Goal: Task Accomplishment & Management: Manage account settings

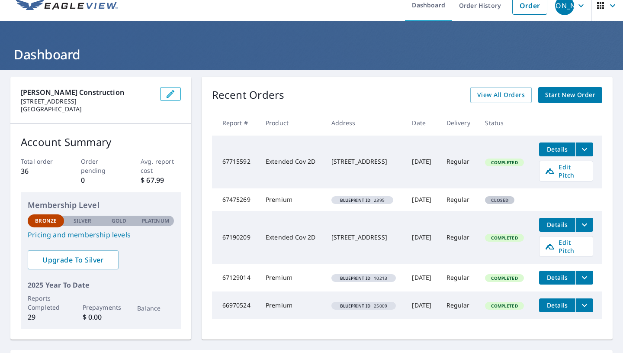
scroll to position [11, 0]
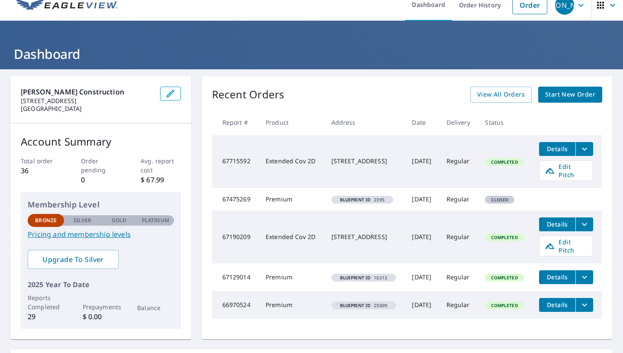
click at [502, 96] on span "View All Orders" at bounding box center [501, 94] width 48 height 11
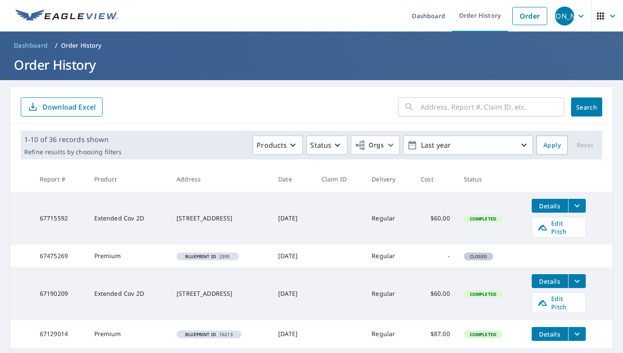
click at [576, 13] on icon "button" at bounding box center [581, 16] width 10 height 10
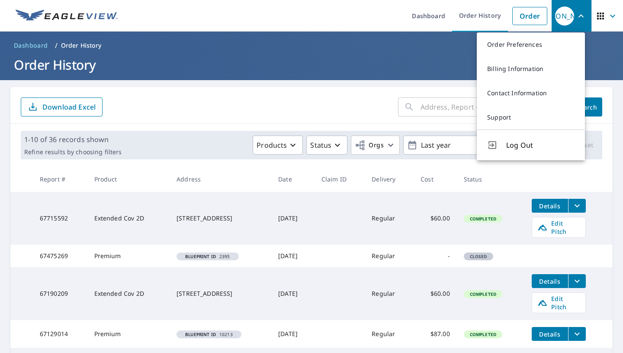
click at [538, 47] on link "Order Preferences" at bounding box center [531, 44] width 108 height 24
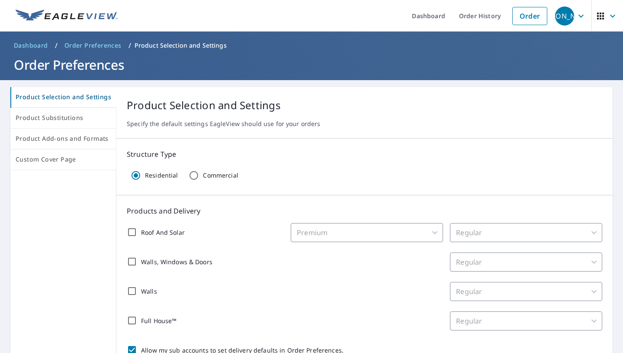
click at [81, 128] on button "Product Substitutions" at bounding box center [63, 118] width 106 height 21
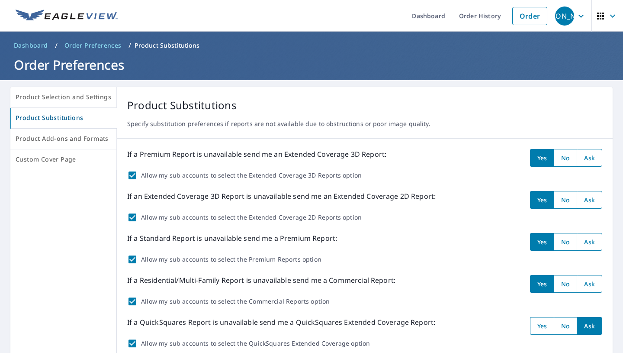
click at [70, 99] on span "Product Selection and Settings" at bounding box center [64, 97] width 96 height 11
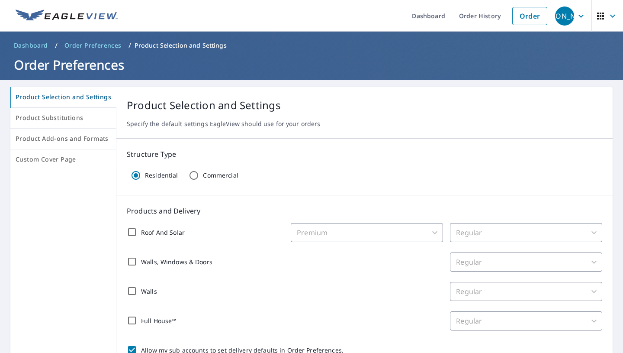
click at [84, 118] on span "Product Substitutions" at bounding box center [63, 117] width 95 height 11
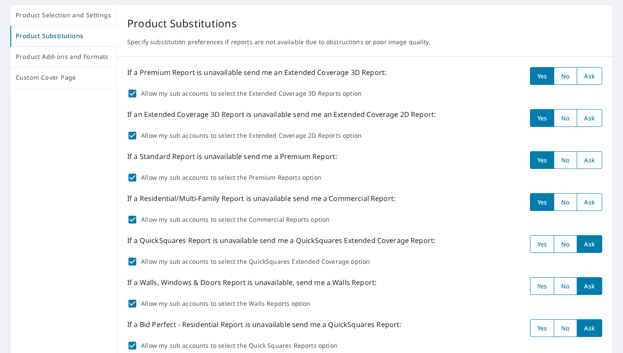
scroll to position [83, 0]
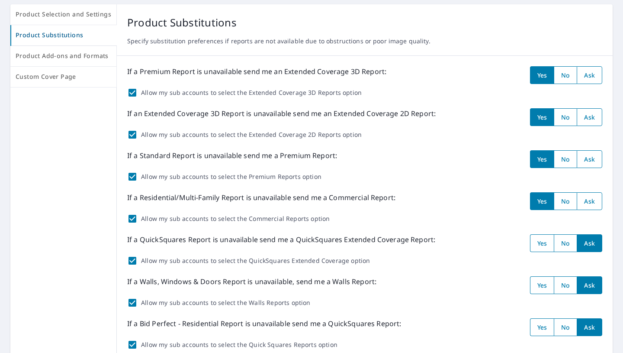
click at [577, 119] on input "radio" at bounding box center [590, 117] width 26 height 18
radio input "true"
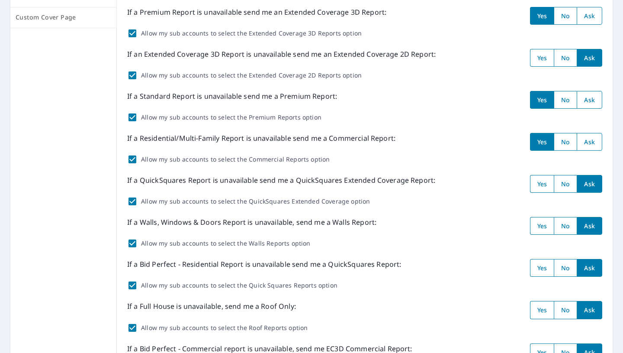
scroll to position [0, 0]
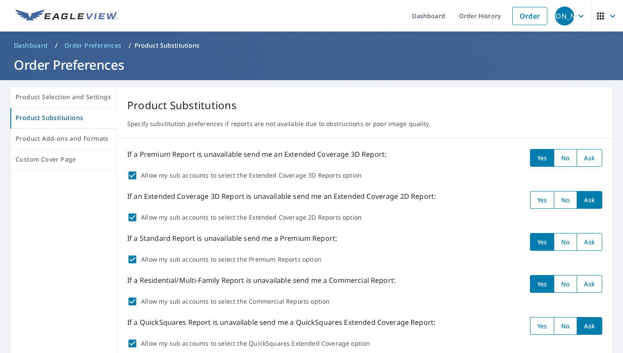
click at [556, 202] on input "radio" at bounding box center [565, 200] width 23 height 18
radio input "true"
click at [565, 13] on div "[PERSON_NAME]" at bounding box center [564, 15] width 19 height 19
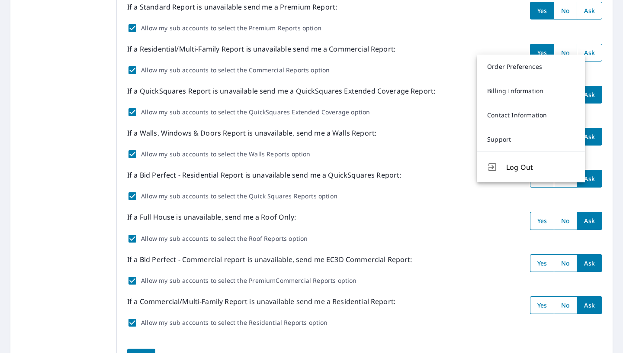
scroll to position [286, 0]
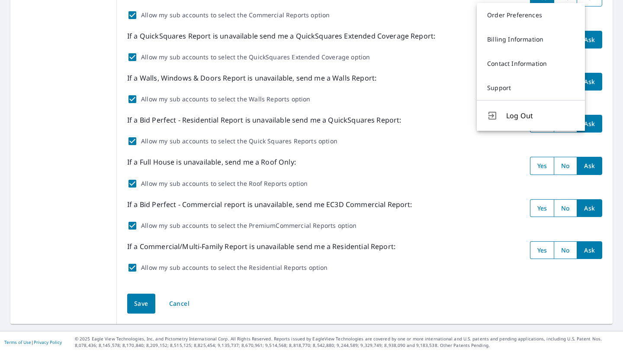
click at [134, 311] on button "Save" at bounding box center [141, 303] width 28 height 20
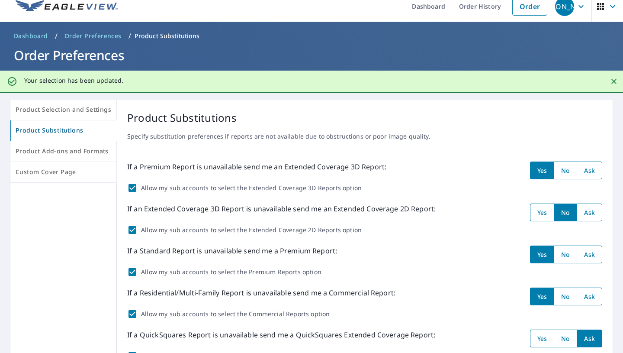
scroll to position [0, 0]
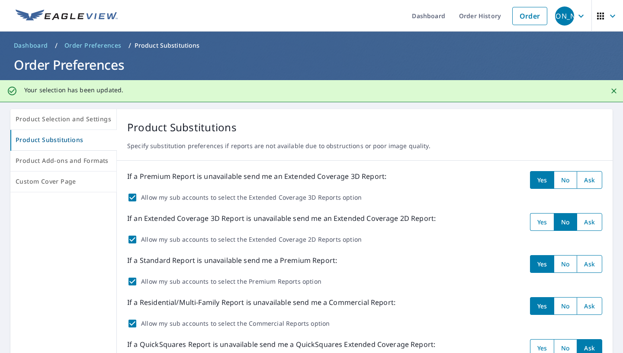
click at [415, 22] on link "Dashboard" at bounding box center [428, 16] width 47 height 32
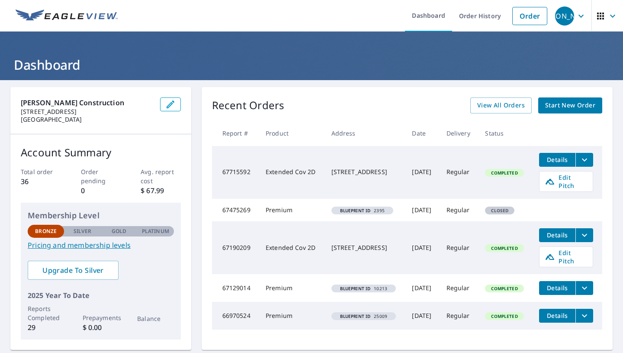
click at [569, 15] on span "[PERSON_NAME]" at bounding box center [571, 16] width 33 height 21
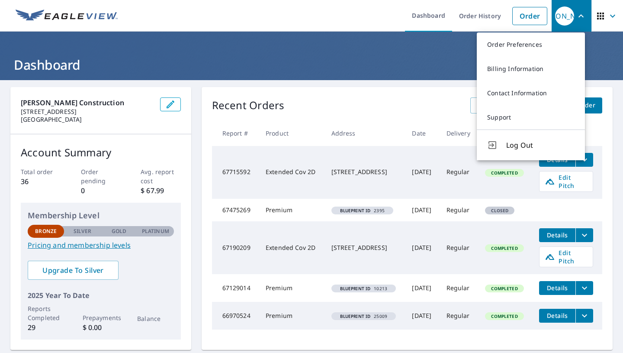
click at [537, 43] on link "Order Preferences" at bounding box center [531, 44] width 108 height 24
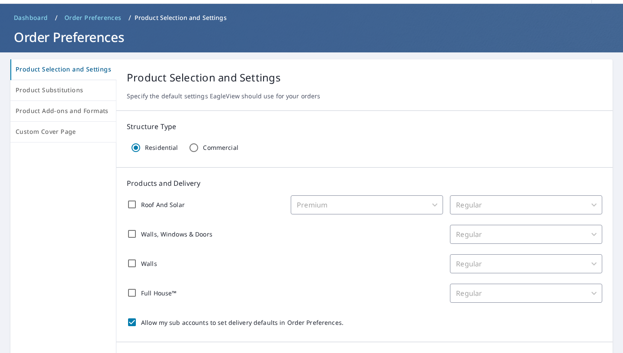
scroll to position [29, 0]
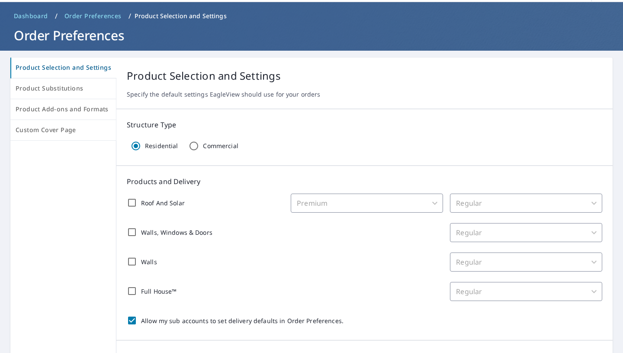
click at [71, 89] on span "Product Substitutions" at bounding box center [63, 88] width 95 height 11
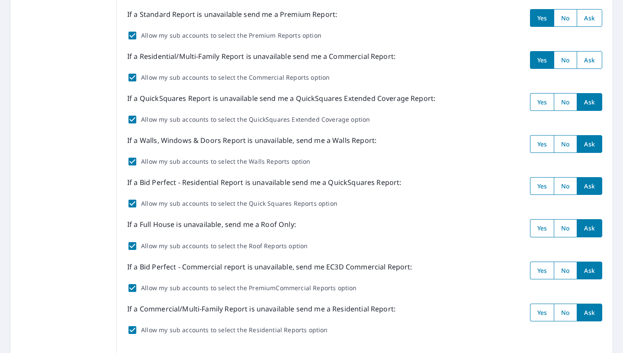
scroll to position [286, 0]
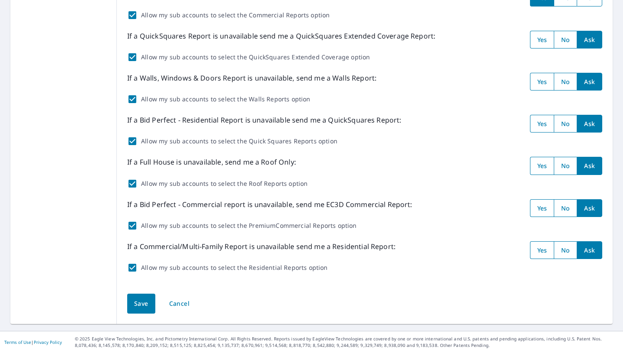
click at [138, 303] on span "Save" at bounding box center [141, 303] width 14 height 11
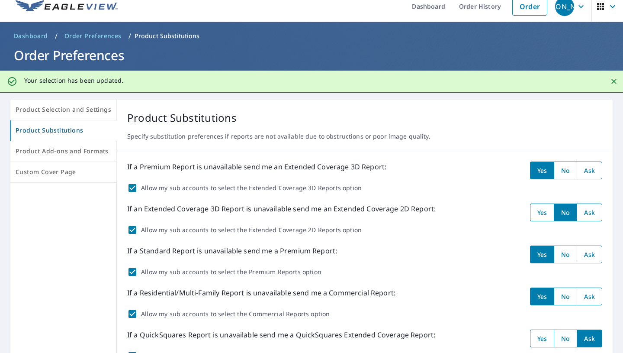
scroll to position [0, 0]
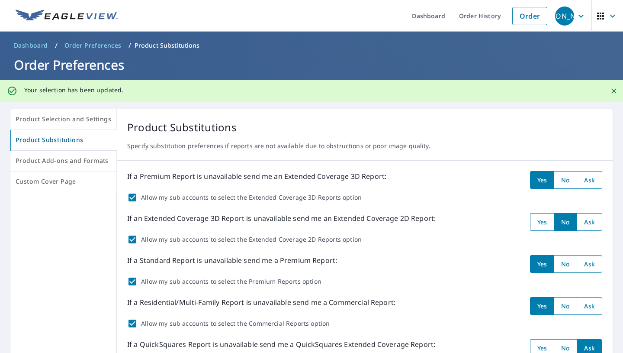
click at [466, 22] on link "Order History" at bounding box center [480, 16] width 56 height 32
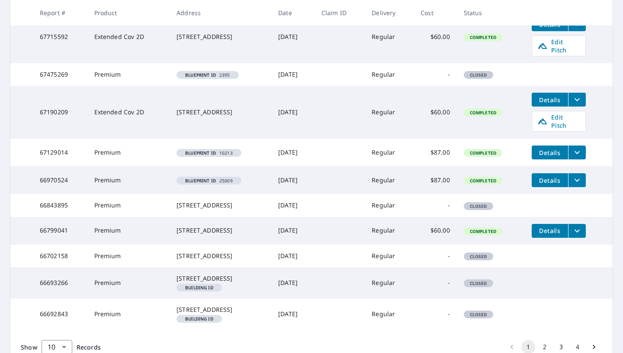
scroll to position [248, 0]
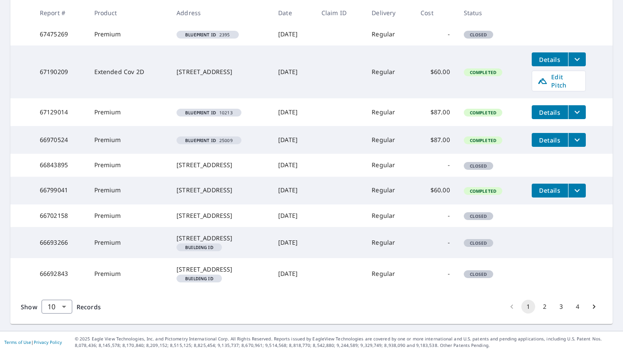
click at [488, 242] on td "Closed" at bounding box center [491, 242] width 68 height 31
click at [540, 305] on button "2" at bounding box center [545, 306] width 14 height 14
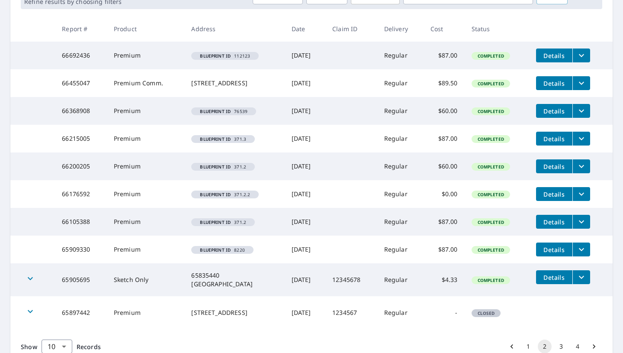
scroll to position [193, 0]
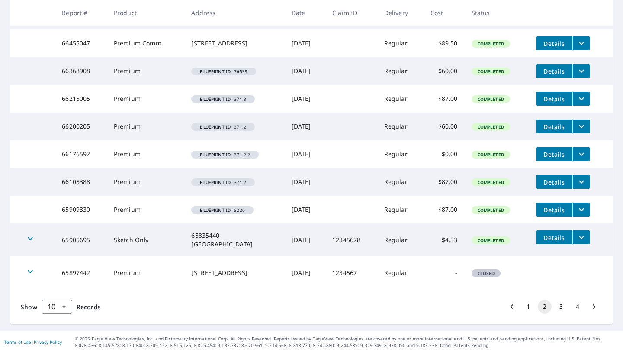
click at [521, 308] on button "1" at bounding box center [528, 306] width 14 height 14
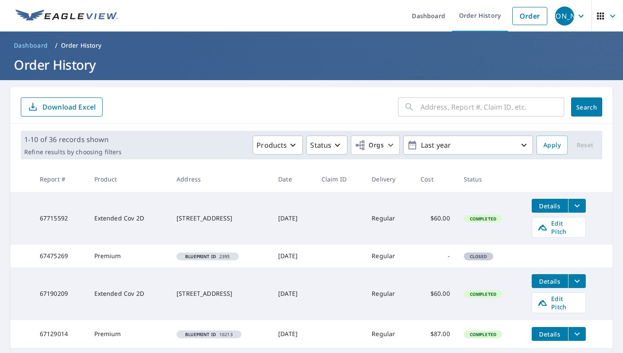
click at [562, 10] on div "[PERSON_NAME]" at bounding box center [564, 15] width 19 height 19
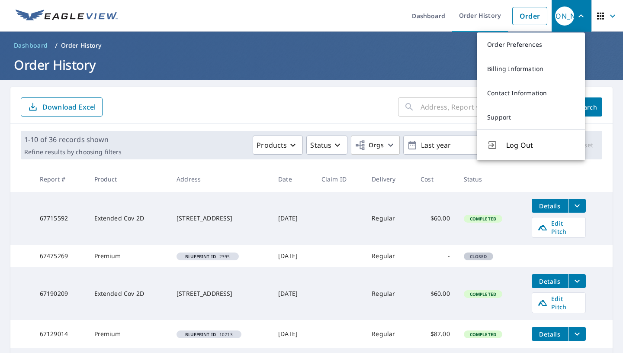
click at [515, 146] on span "Log Out" at bounding box center [540, 145] width 68 height 10
